Goal: Task Accomplishment & Management: Use online tool/utility

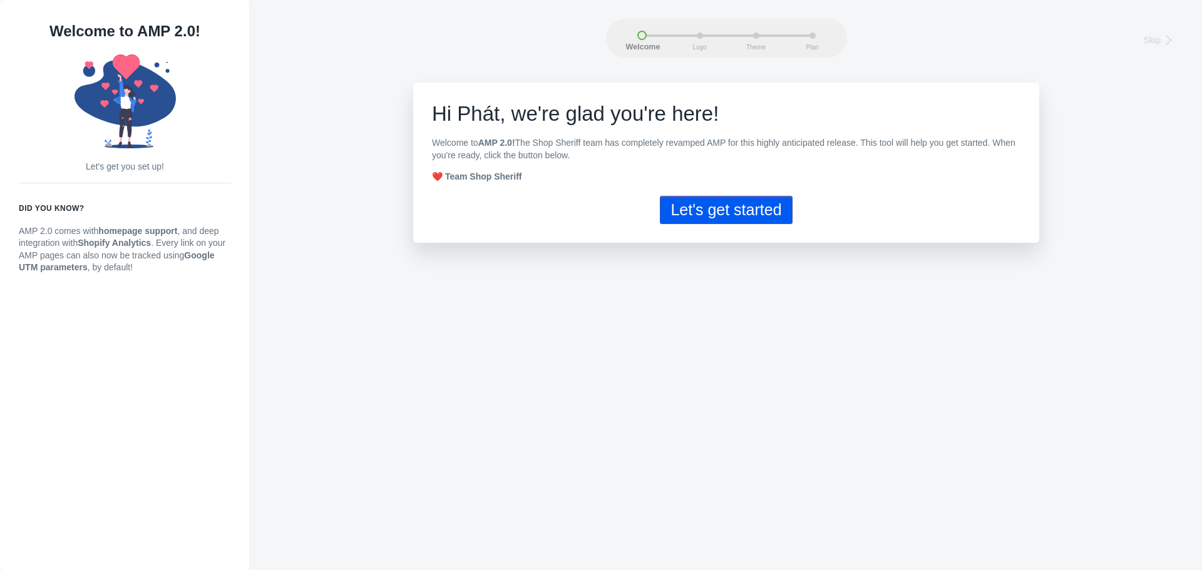
click at [761, 211] on button "Let's get started" at bounding box center [726, 210] width 132 height 28
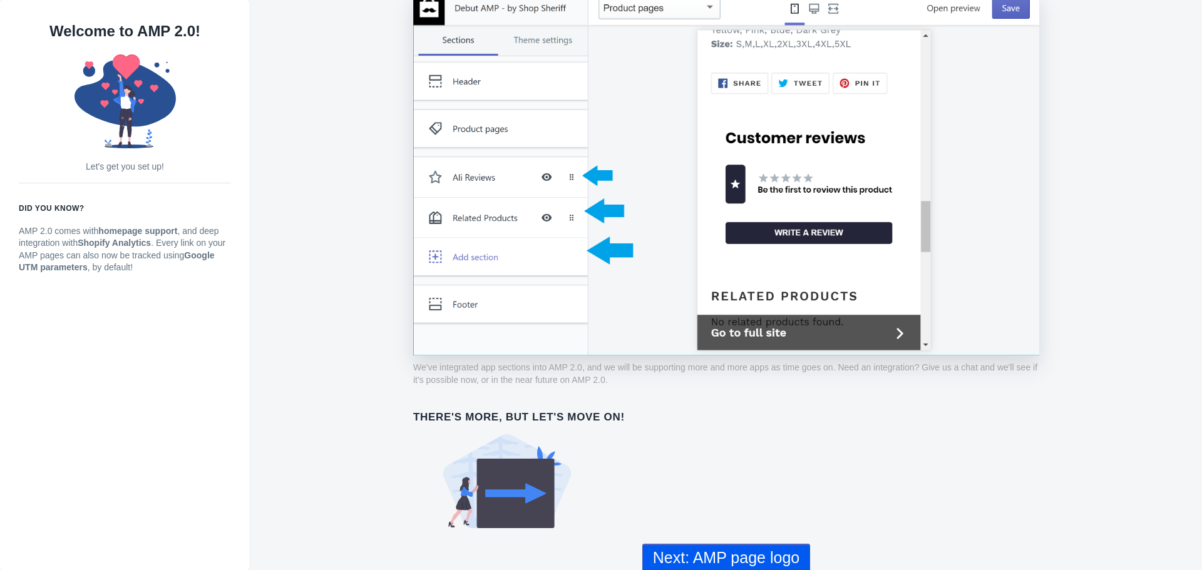
scroll to position [892, 0]
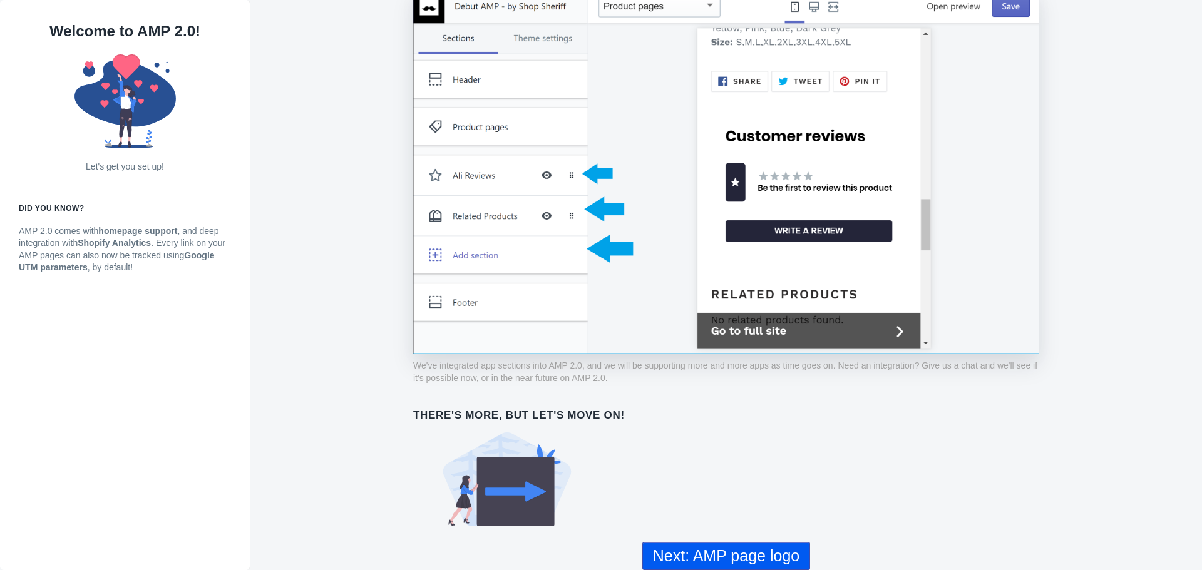
drag, startPoint x: 760, startPoint y: 544, endPoint x: 844, endPoint y: 438, distance: 135.0
click at [751, 547] on button "Next: AMP page logo" at bounding box center [726, 556] width 168 height 28
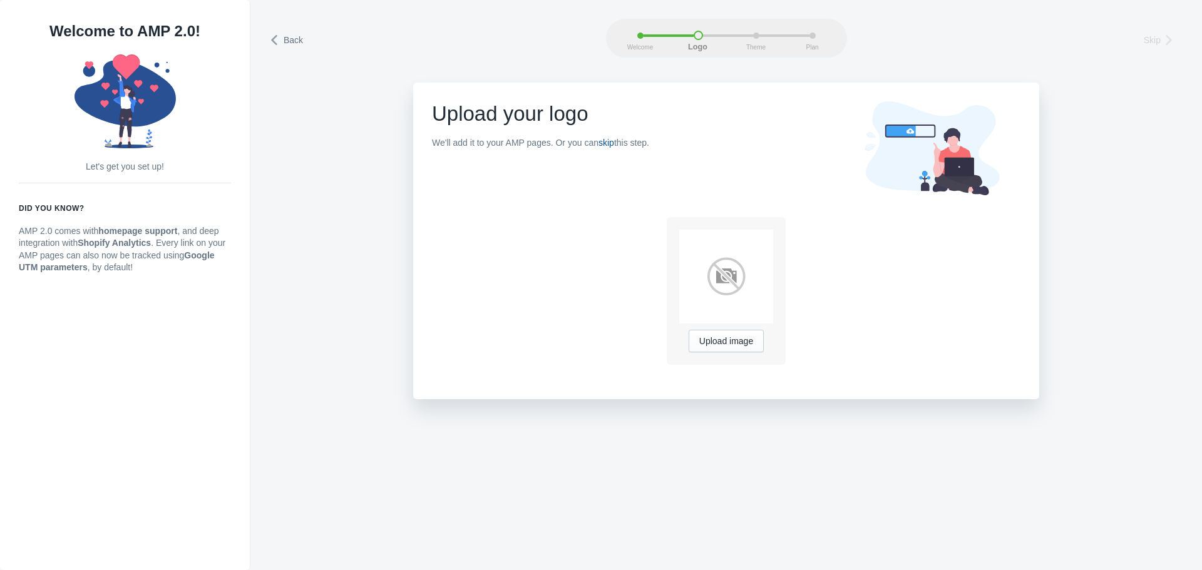
click at [607, 143] on link "skip" at bounding box center [607, 143] width 16 height 10
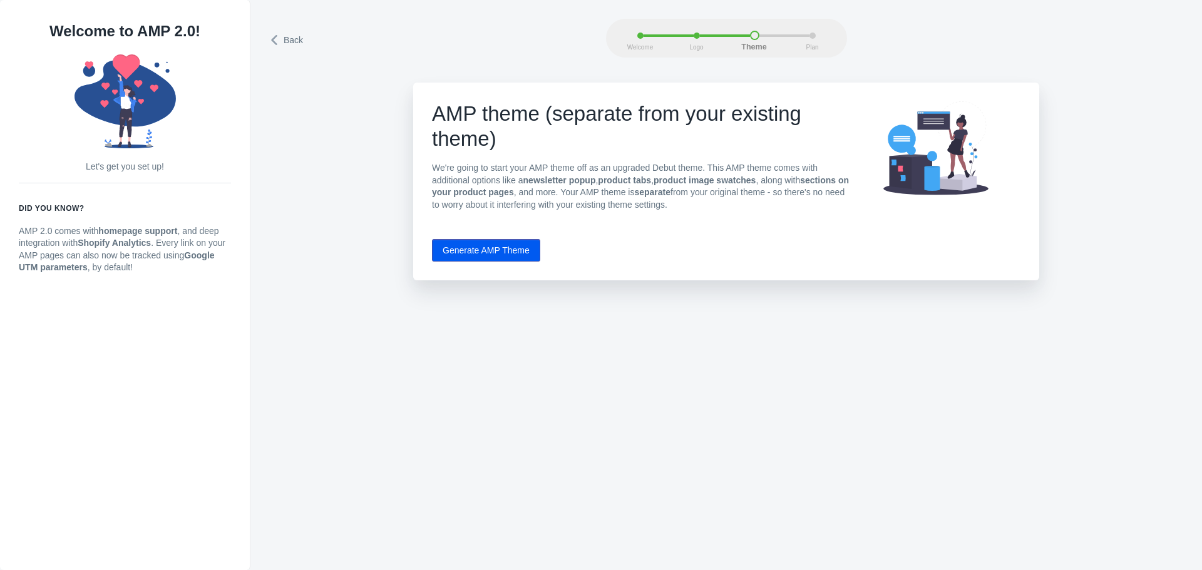
click at [516, 251] on button "Generate AMP Theme" at bounding box center [486, 250] width 108 height 23
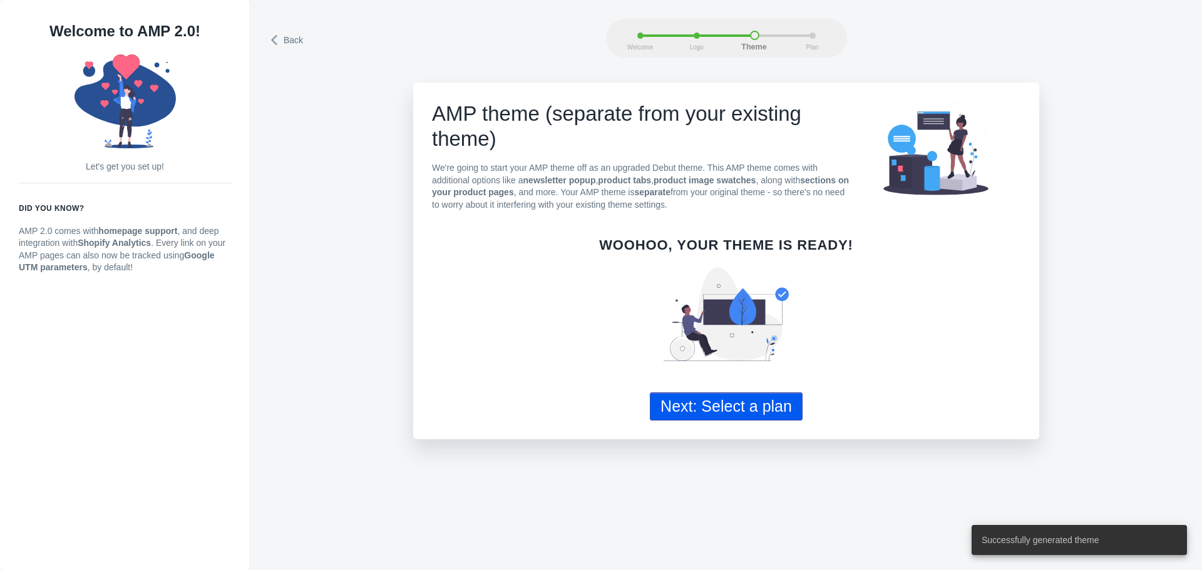
click at [773, 413] on button "Next: Select a plan" at bounding box center [726, 407] width 153 height 28
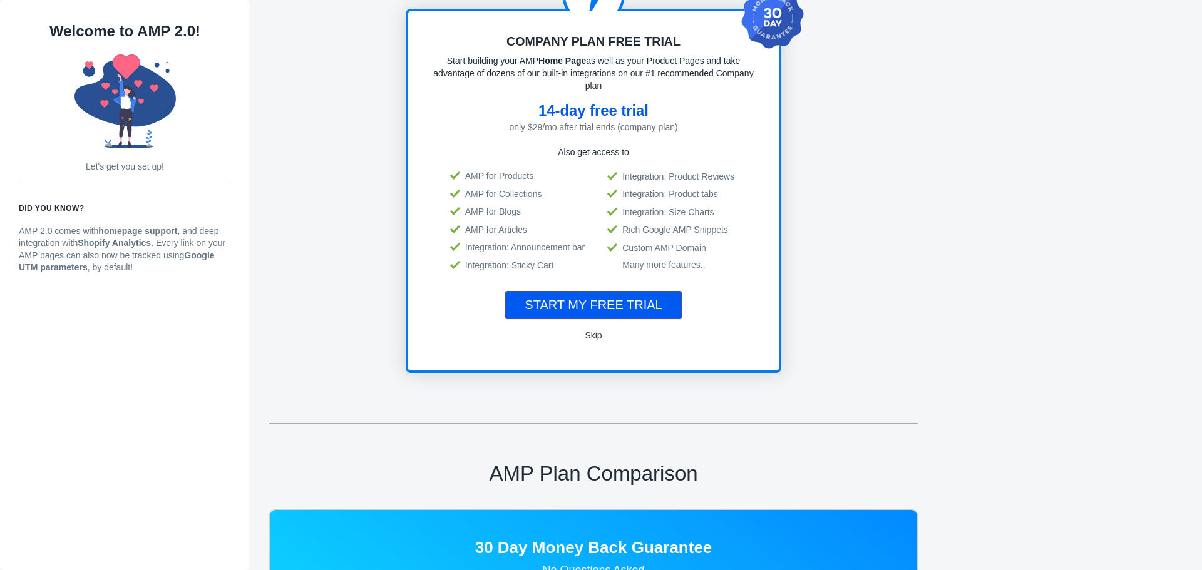
scroll to position [125, 0]
click at [631, 306] on span "START MY FREE TRIAL" at bounding box center [593, 304] width 137 height 14
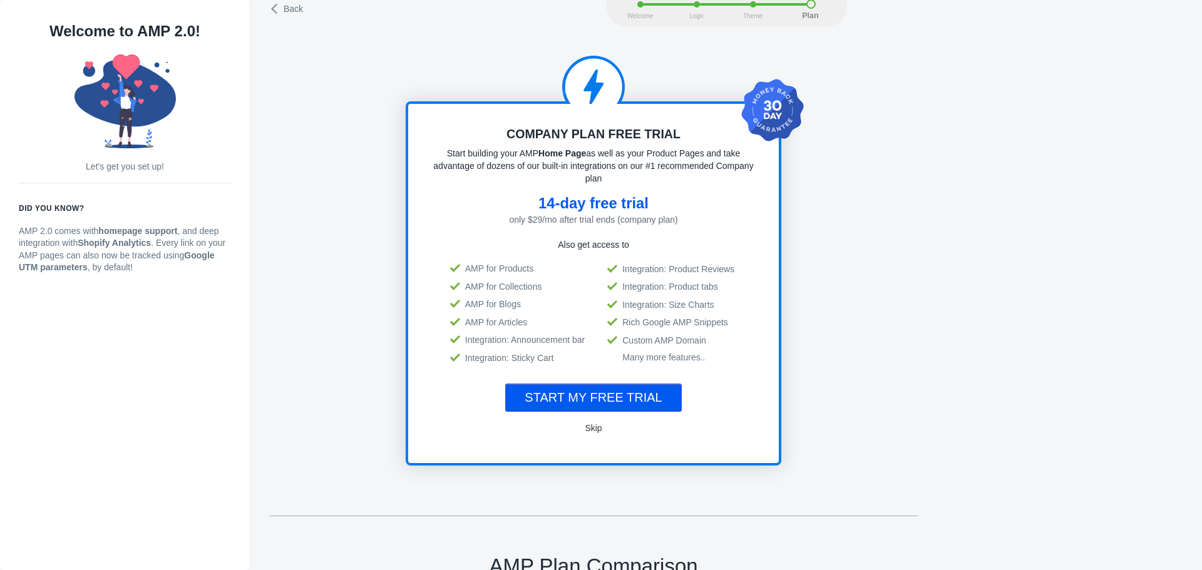
scroll to position [0, 0]
